Goal: Task Accomplishment & Management: Use online tool/utility

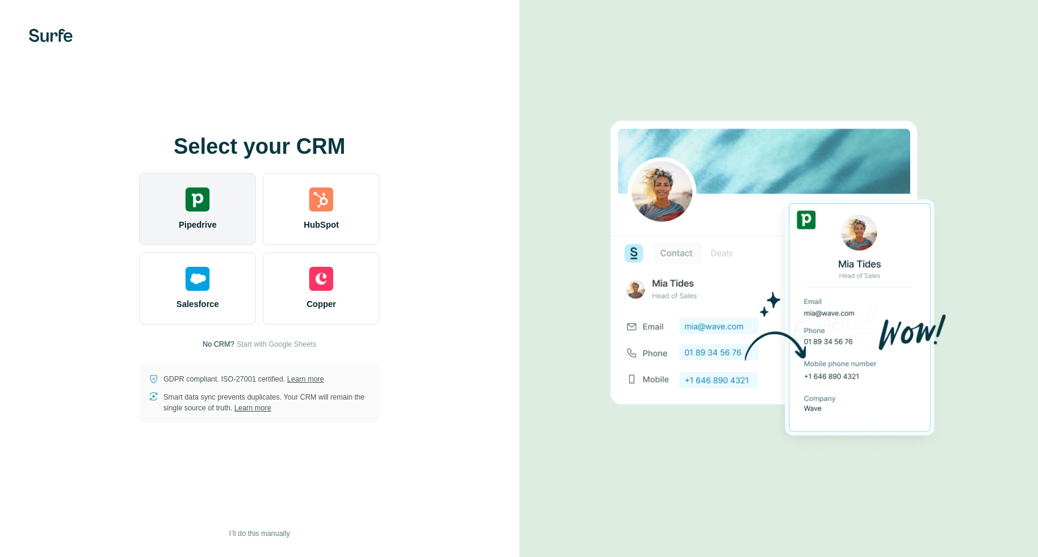
click at [200, 204] on img at bounding box center [198, 199] width 24 height 24
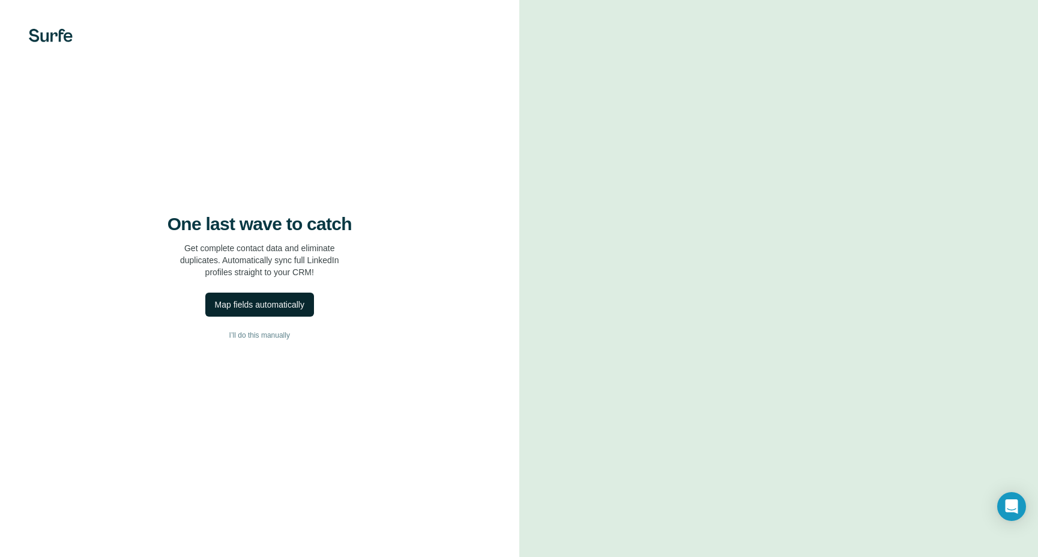
drag, startPoint x: 277, startPoint y: 330, endPoint x: 279, endPoint y: 307, distance: 22.9
click at [279, 307] on div "One last wave to catch Get complete contact data and eliminate duplicates. Auto…" at bounding box center [259, 278] width 519 height 557
click at [279, 307] on div "Map fields automatically" at bounding box center [259, 304] width 89 height 12
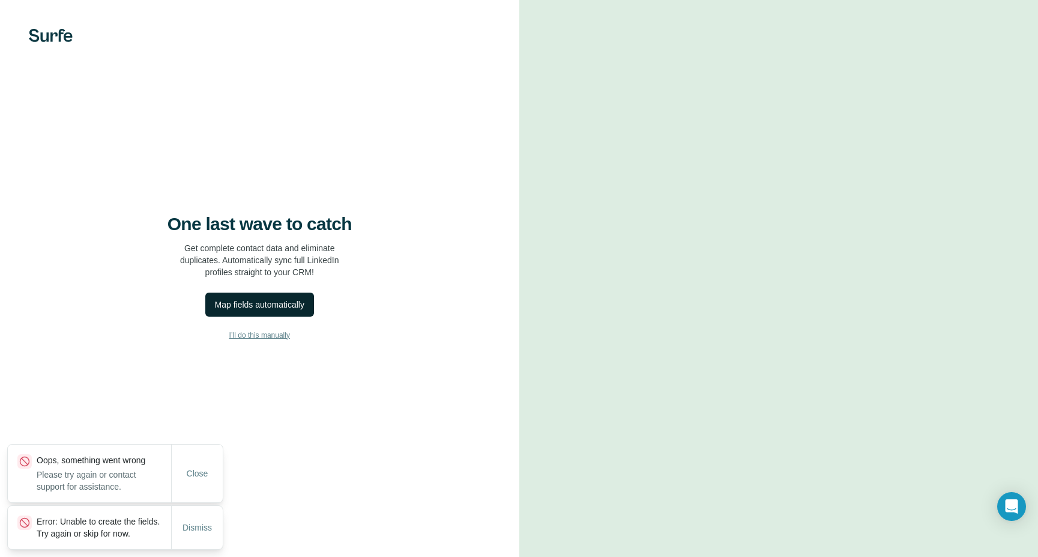
click at [267, 333] on span "I’ll do this manually" at bounding box center [259, 335] width 61 height 11
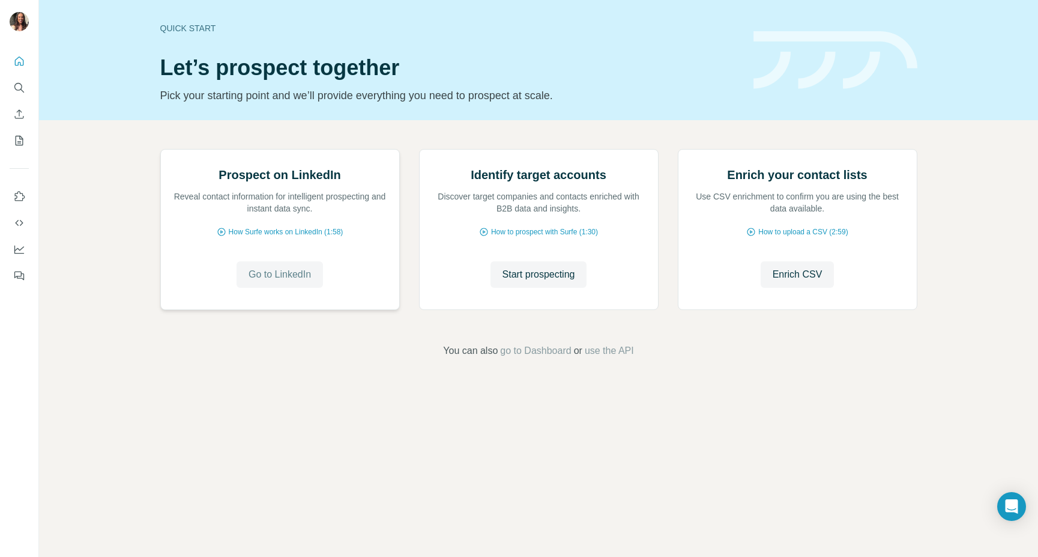
click at [282, 282] on span "Go to LinkedIn" at bounding box center [280, 274] width 62 height 14
